Goal: Contribute content: Contribute content

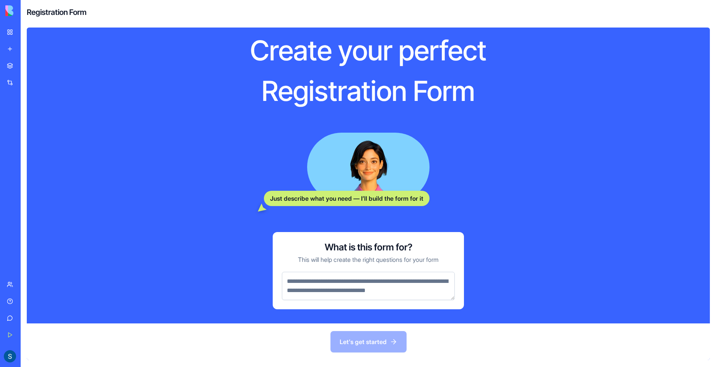
scroll to position [29, 0]
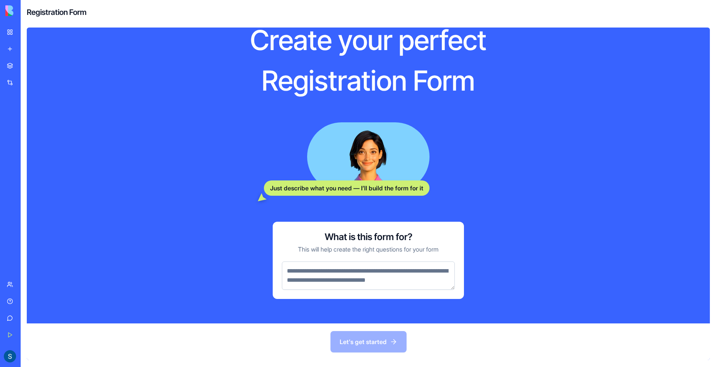
click at [421, 276] on textarea at bounding box center [368, 276] width 173 height 28
click at [424, 282] on textarea at bounding box center [368, 276] width 173 height 28
click at [422, 284] on textarea at bounding box center [368, 276] width 173 height 28
click at [298, 270] on textarea at bounding box center [368, 276] width 173 height 28
drag, startPoint x: 301, startPoint y: 274, endPoint x: 285, endPoint y: 270, distance: 16.4
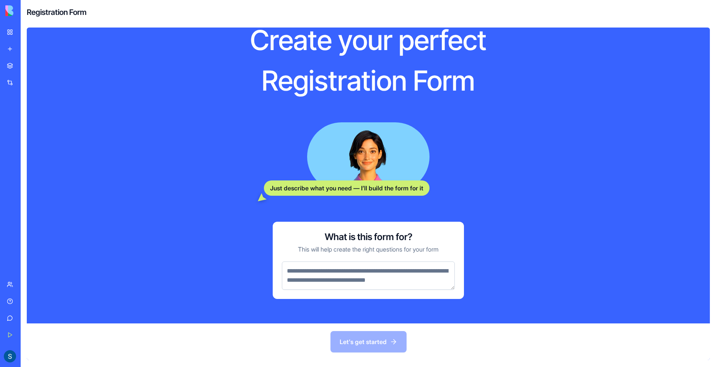
click at [285, 270] on textarea at bounding box center [368, 276] width 173 height 28
drag, startPoint x: 287, startPoint y: 271, endPoint x: 349, endPoint y: 272, distance: 62.0
click at [349, 272] on textarea at bounding box center [368, 276] width 173 height 28
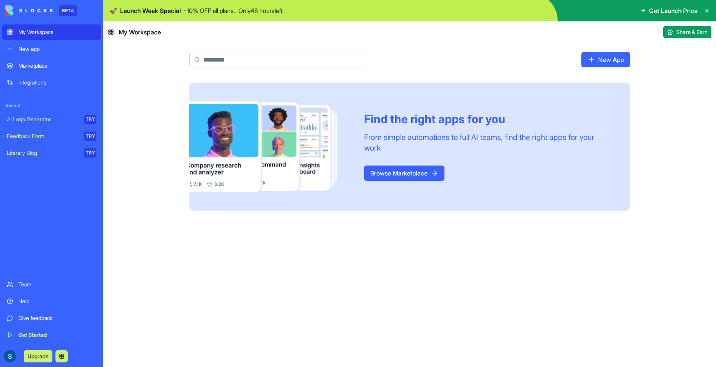
click at [49, 9] on img at bounding box center [28, 10] width 47 height 11
click at [61, 64] on div "Marketplace" at bounding box center [57, 66] width 78 height 8
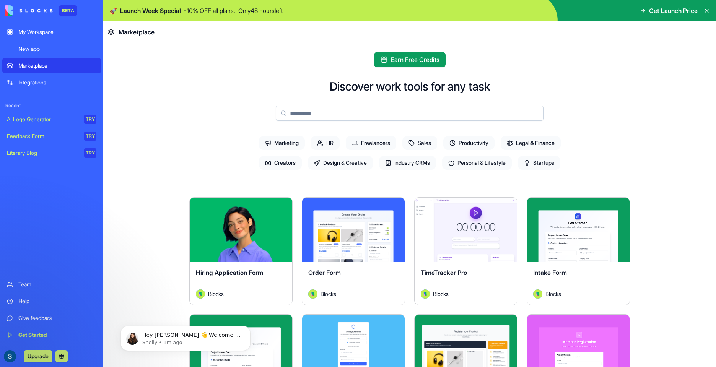
click at [350, 115] on input at bounding box center [410, 113] width 268 height 15
paste input "**********"
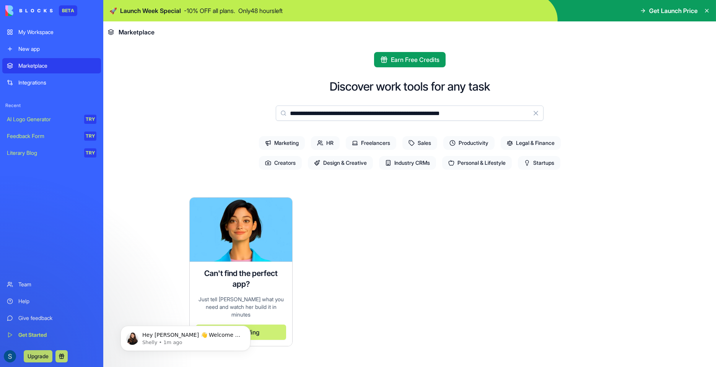
type input "**********"
click at [519, 114] on input "**********" at bounding box center [410, 113] width 268 height 15
drag, startPoint x: 520, startPoint y: 116, endPoint x: 274, endPoint y: 113, distance: 245.6
click at [274, 113] on div "**********" at bounding box center [409, 297] width 441 height 435
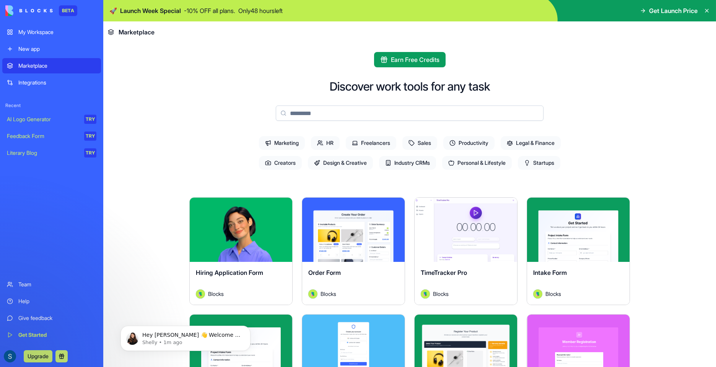
click at [57, 52] on div "New app" at bounding box center [57, 49] width 78 height 8
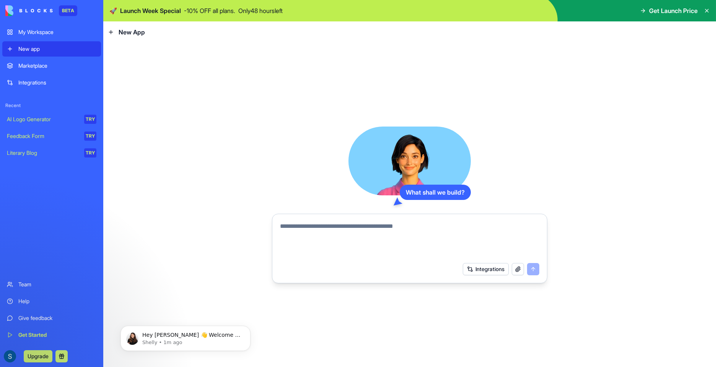
click at [350, 231] on textarea at bounding box center [409, 240] width 259 height 37
type textarea "**********"
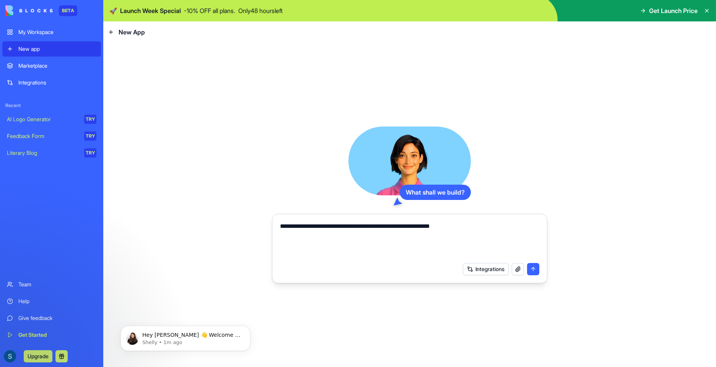
click at [539, 271] on button "submit" at bounding box center [533, 269] width 12 height 12
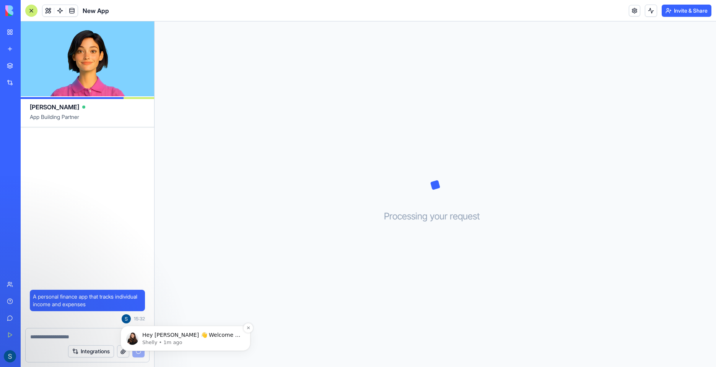
click at [226, 336] on p "Hey [PERSON_NAME] 👋 Welcome to Blocks 🙌 I'm here if you have any questions!" at bounding box center [191, 336] width 99 height 8
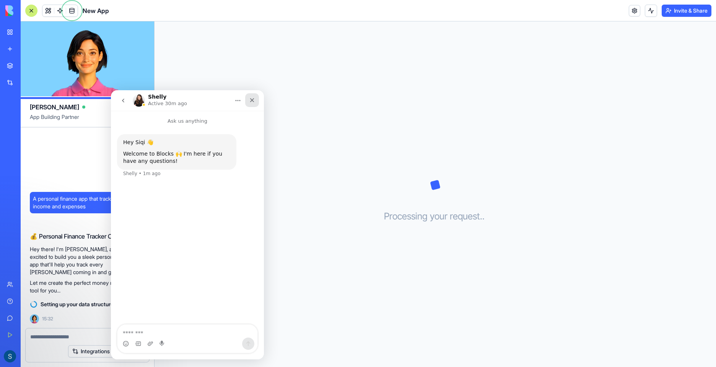
click at [251, 100] on icon "Close" at bounding box center [252, 100] width 6 height 6
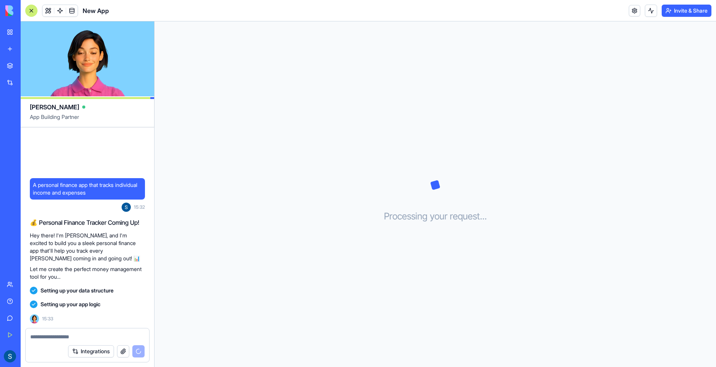
click at [28, 65] on div "Marketplace" at bounding box center [23, 66] width 10 height 8
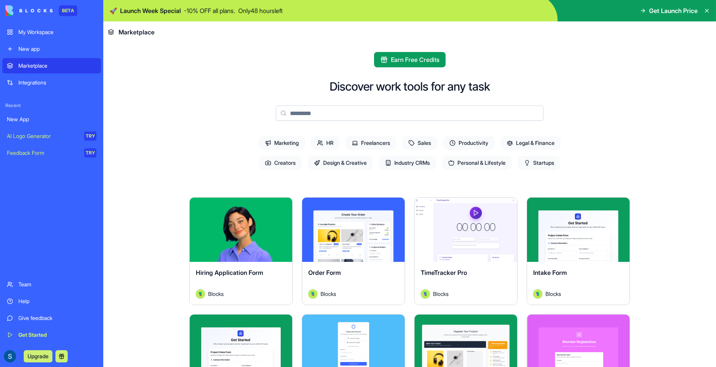
click at [60, 44] on link "New app" at bounding box center [51, 48] width 99 height 15
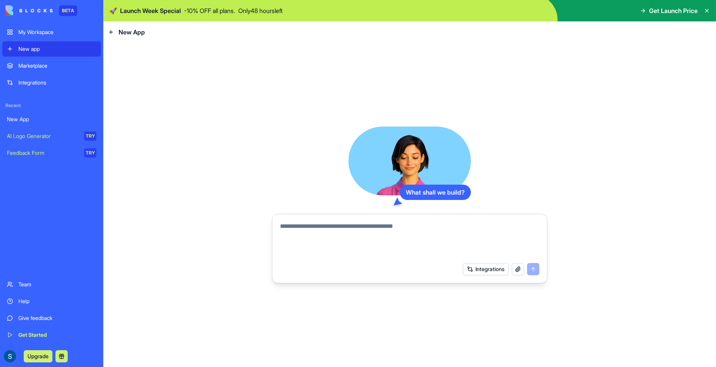
click at [58, 117] on div "New App" at bounding box center [52, 120] width 90 height 8
